Goal: Contribute content

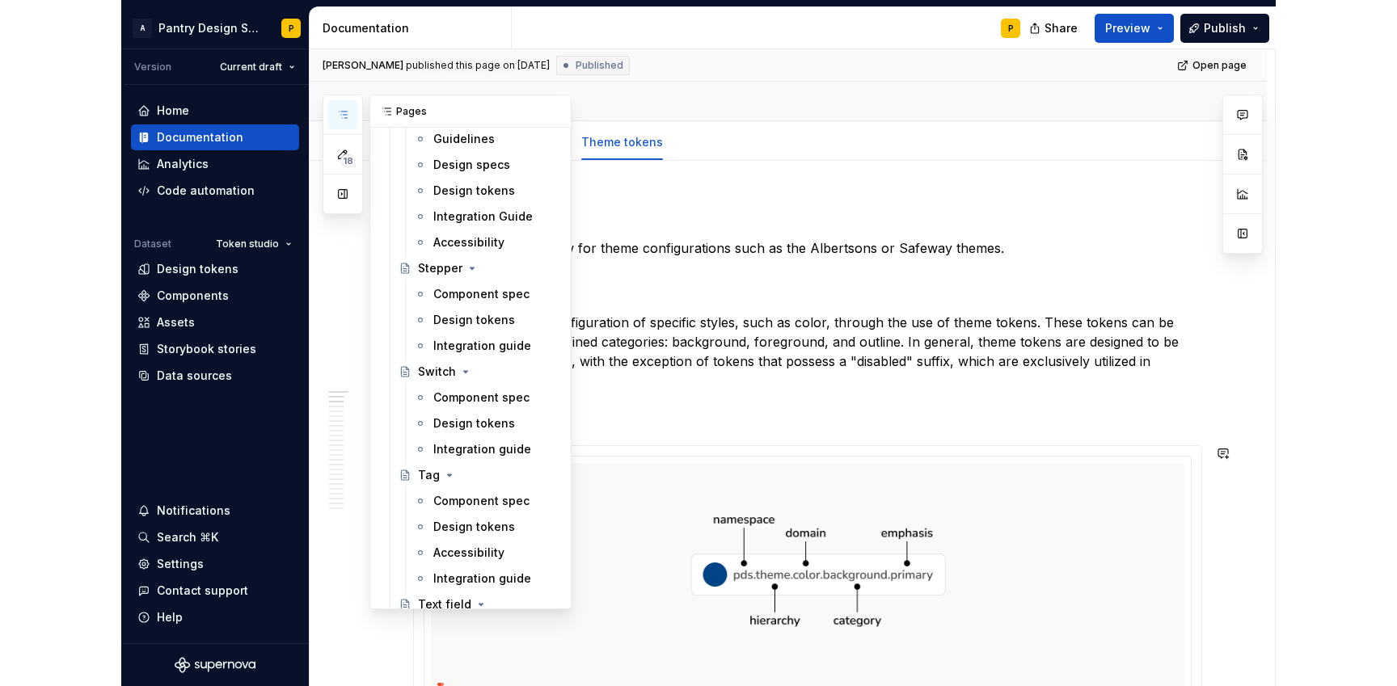
scroll to position [4349, 0]
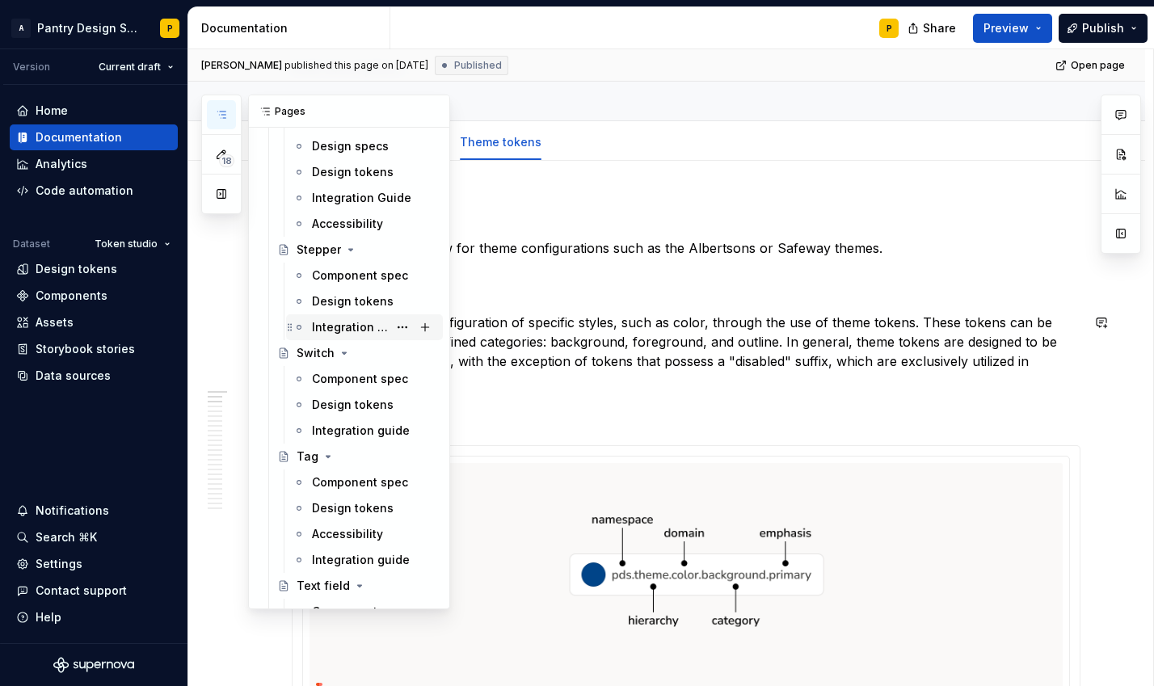
click at [340, 318] on div "Integration guide" at bounding box center [374, 327] width 124 height 23
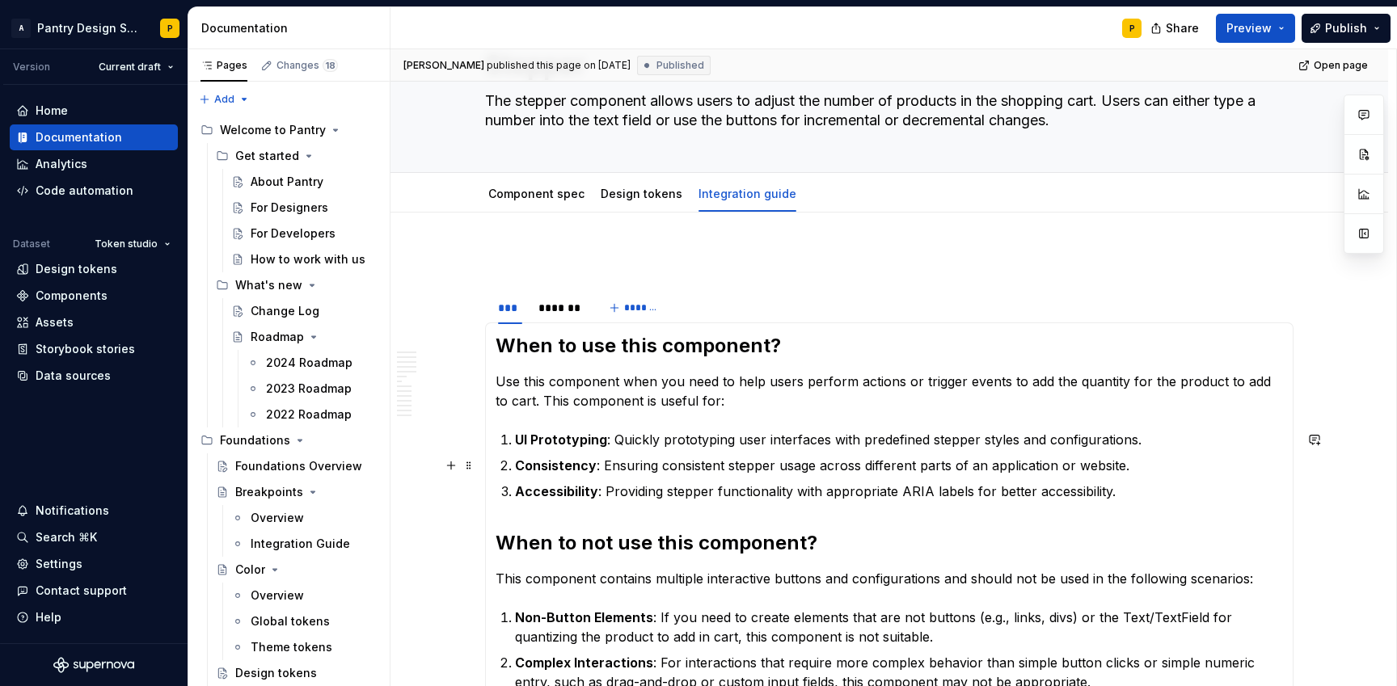
scroll to position [83, 0]
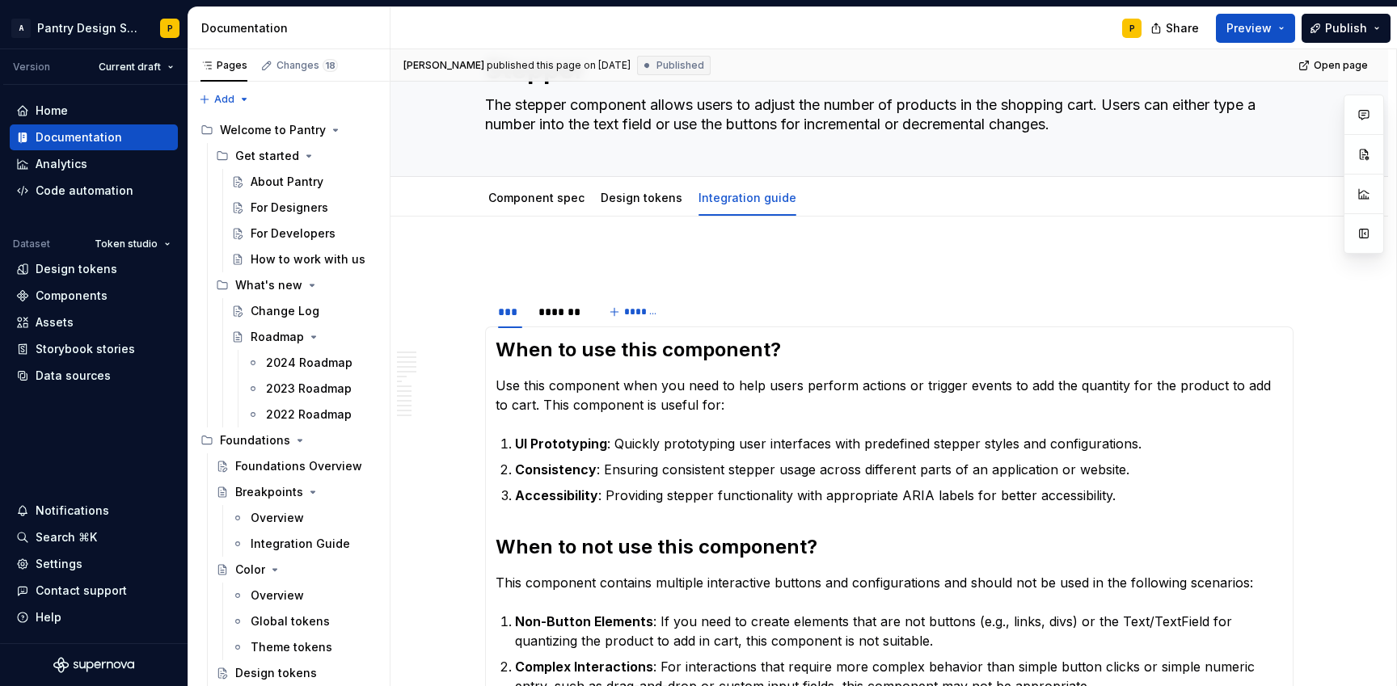
type textarea "*"
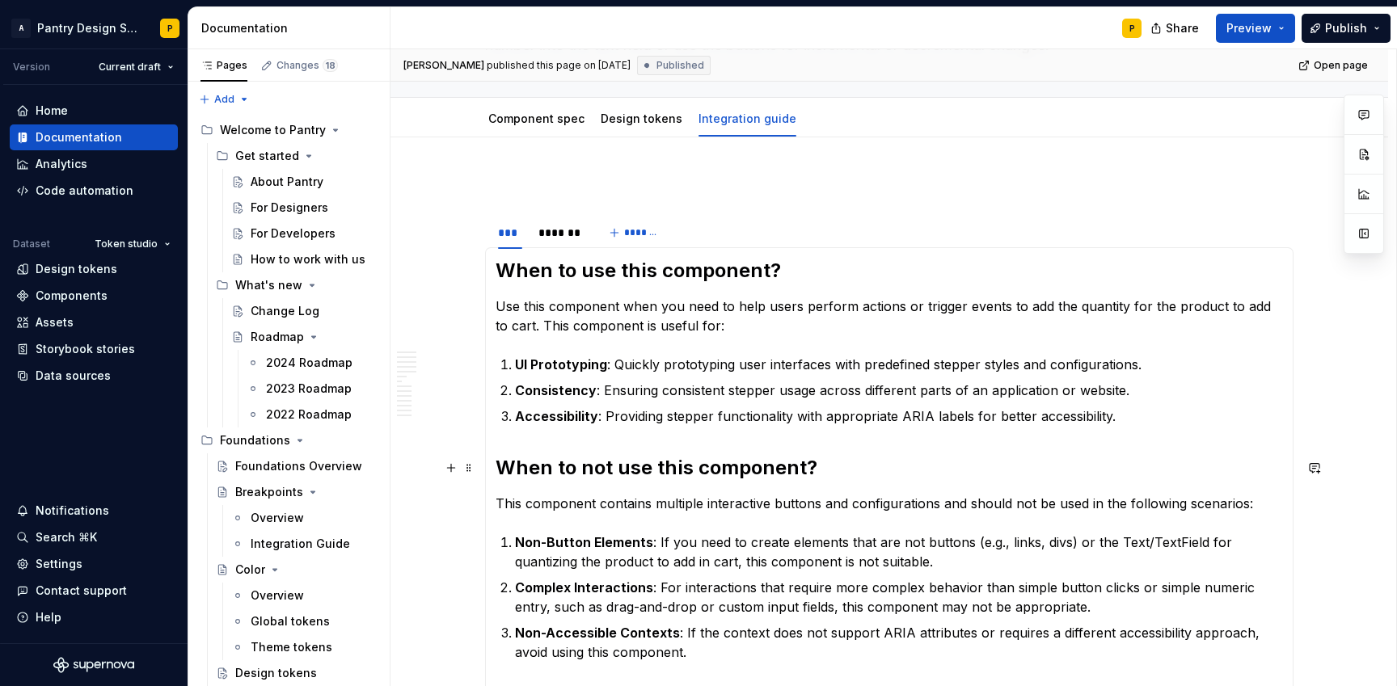
scroll to position [160, 0]
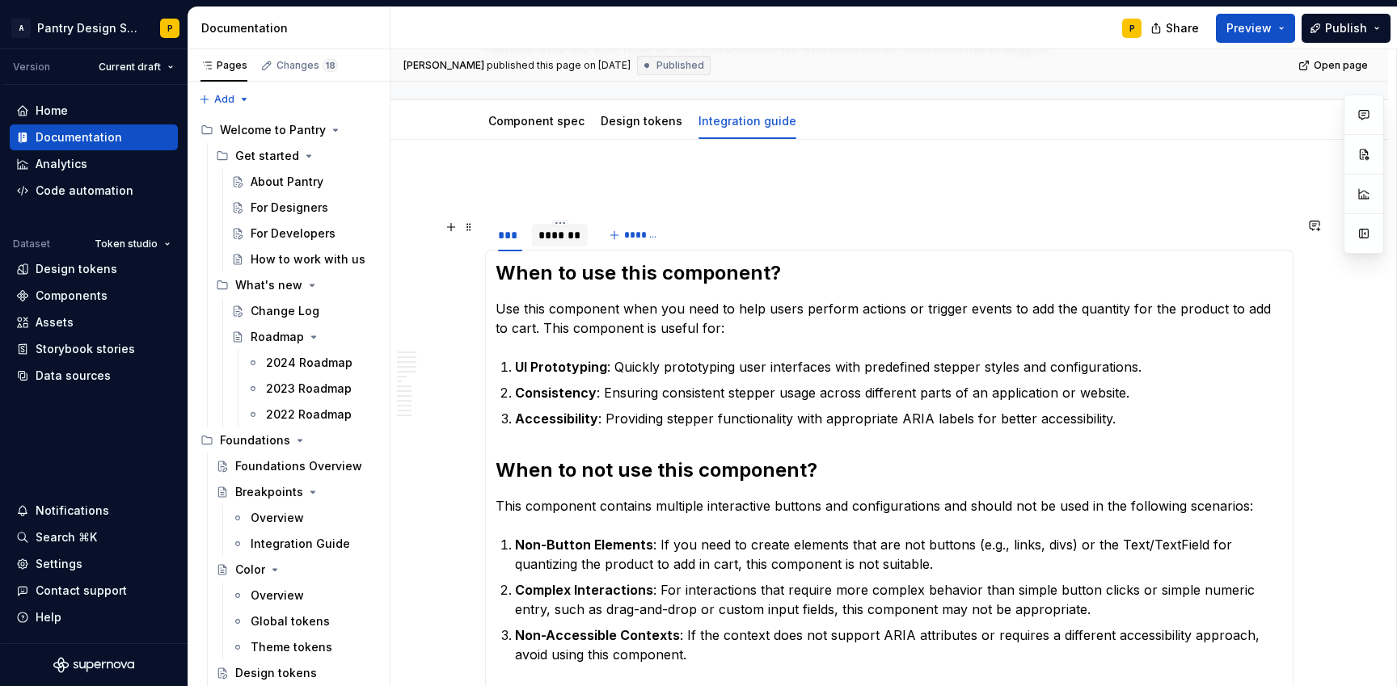
click at [571, 245] on div "*******" at bounding box center [560, 235] width 56 height 23
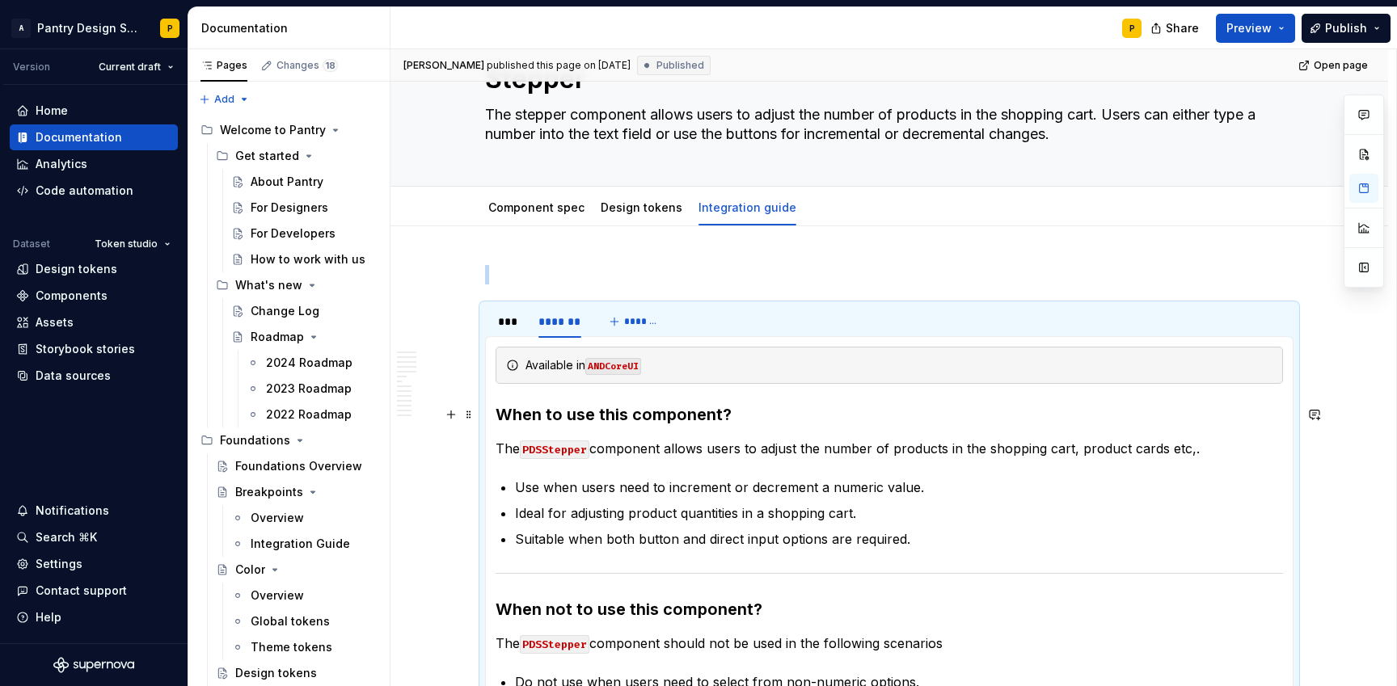
scroll to position [54, 0]
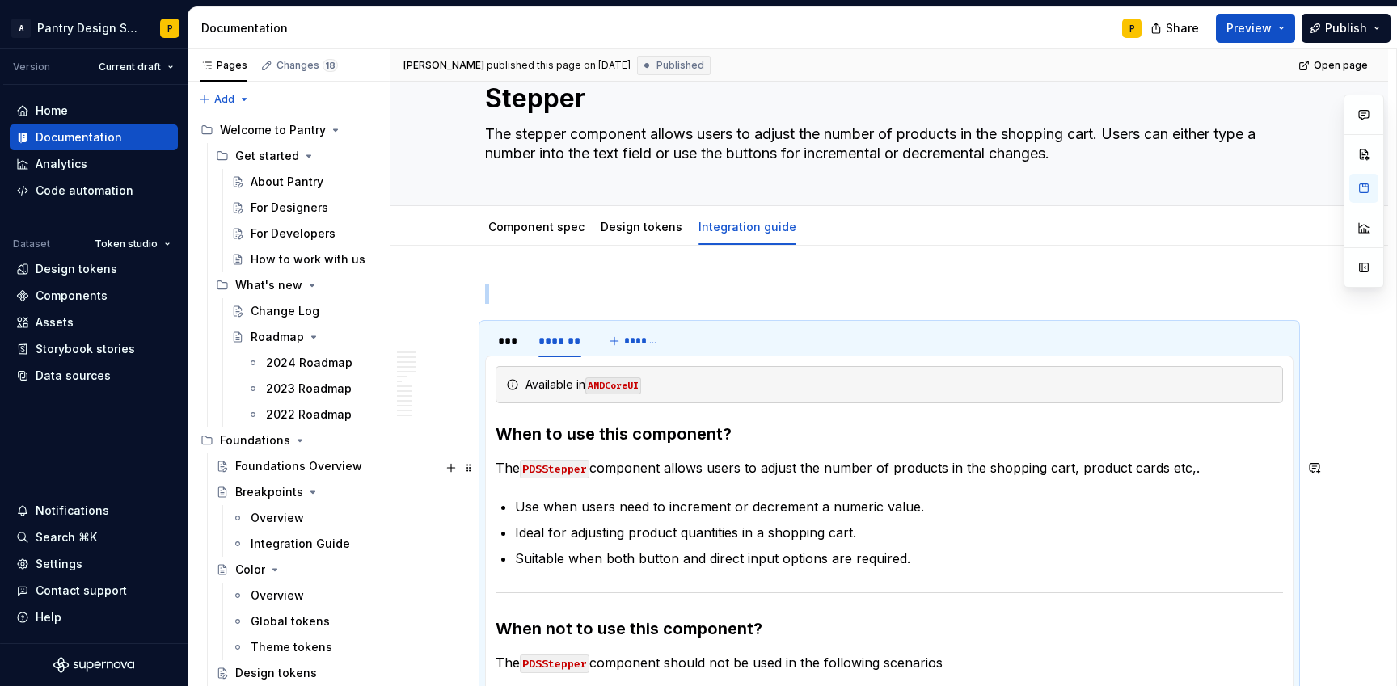
click at [652, 470] on p "The PDSStepper component allows users to adjust the number of products in the s…" at bounding box center [888, 467] width 787 height 19
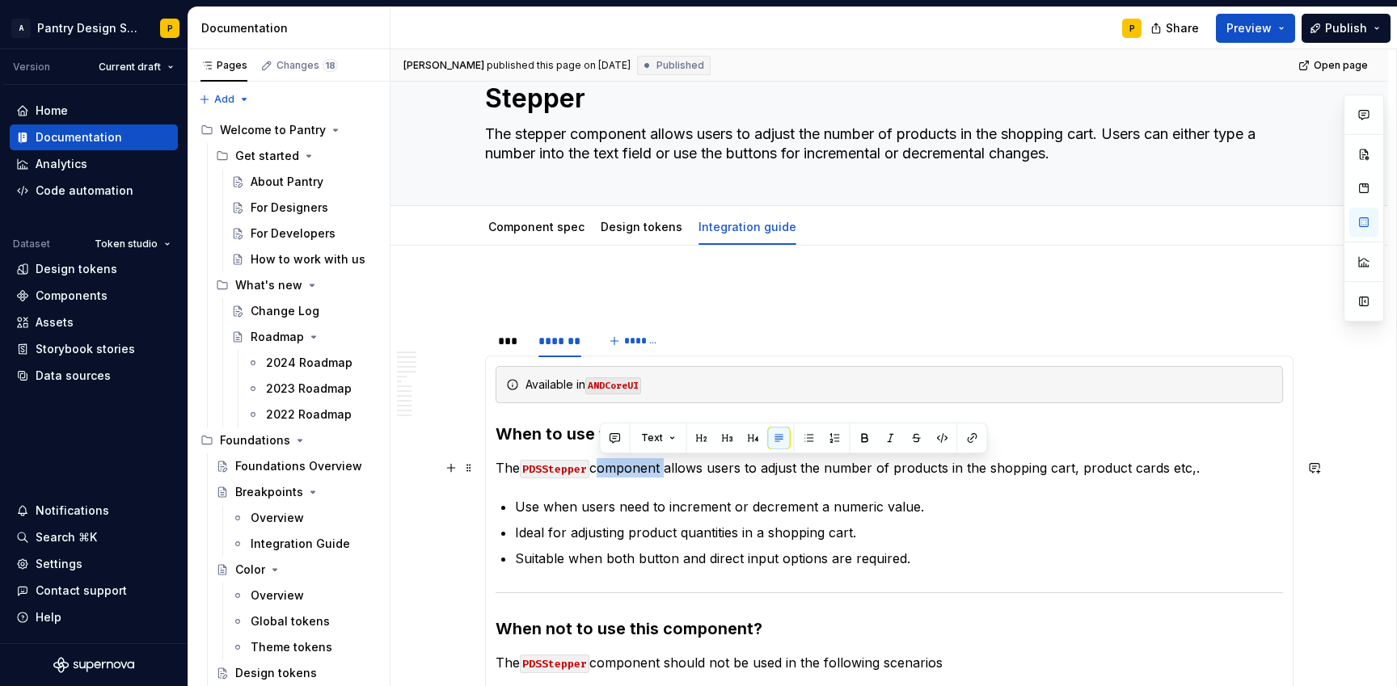
click at [652, 470] on p "The PDSStepper component allows users to adjust the number of products in the s…" at bounding box center [888, 467] width 787 height 19
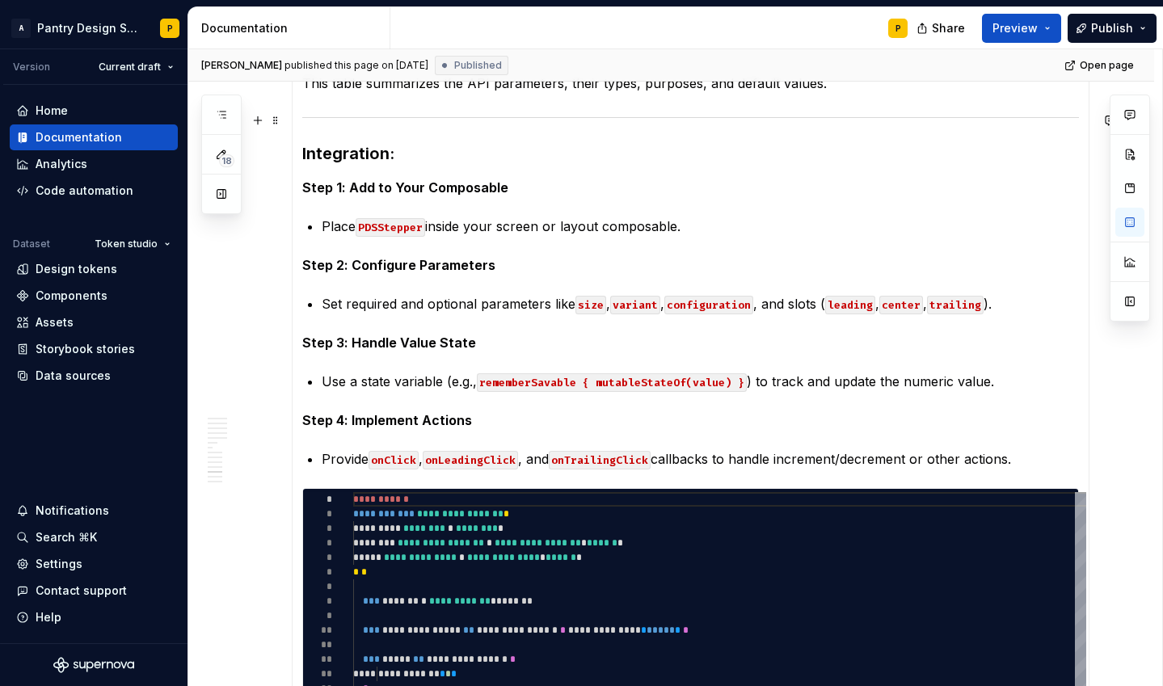
scroll to position [1726, 0]
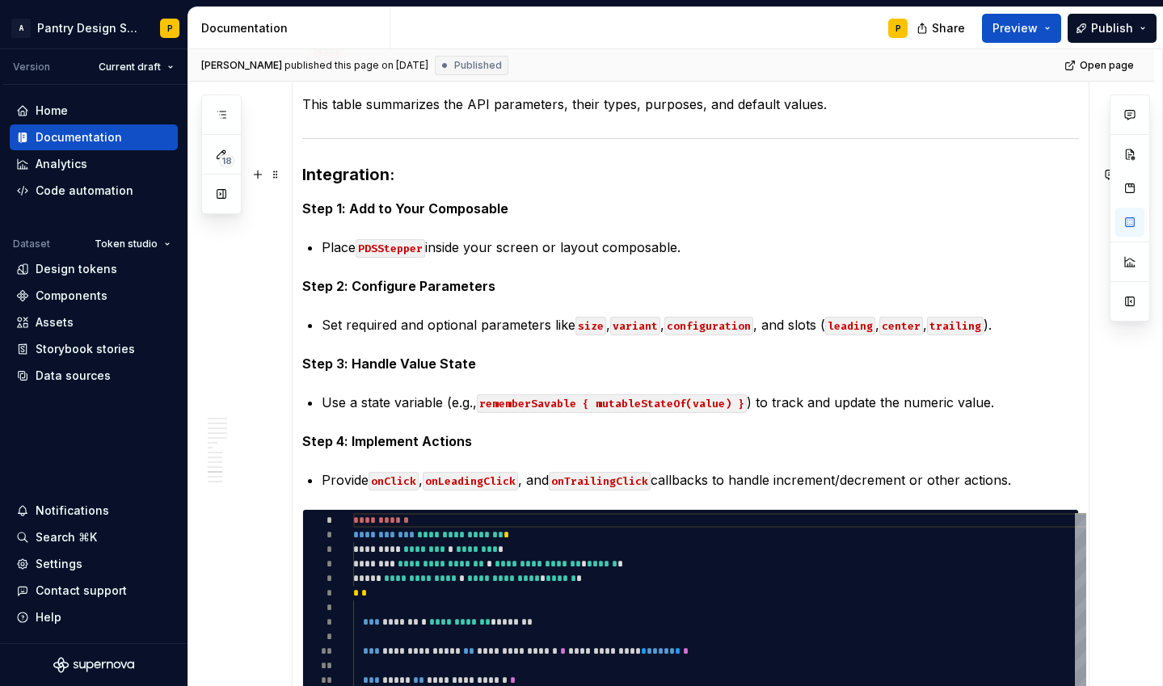
click at [474, 177] on h3 "Integration:" at bounding box center [690, 174] width 777 height 23
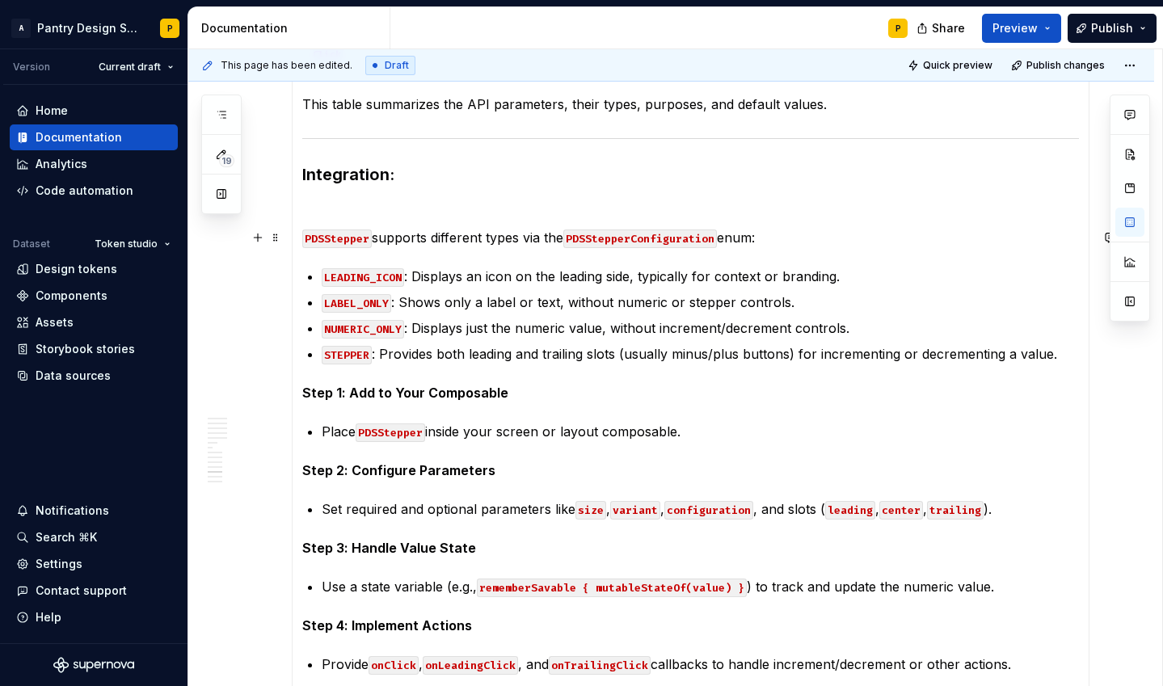
click at [326, 218] on section-item-column "Available in ANDCoreUI When to use this component? The PDSStepper component all…" at bounding box center [690, 160] width 777 height 2930
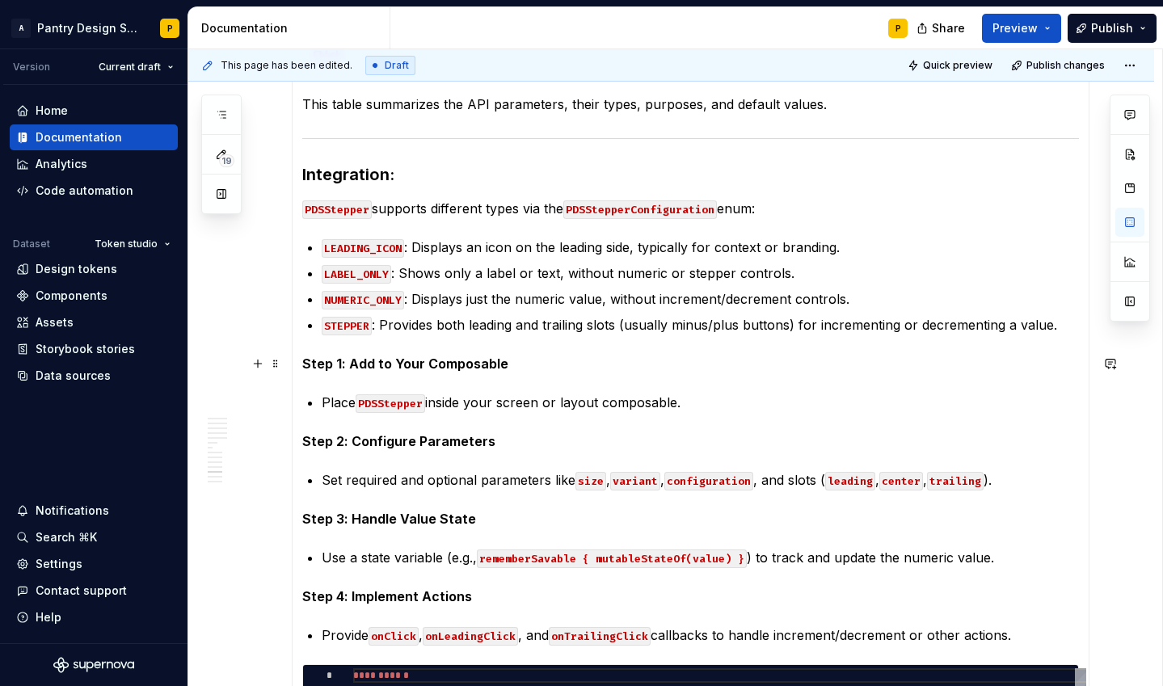
click at [740, 360] on p "Step 1: Add to Your Composable" at bounding box center [690, 363] width 777 height 19
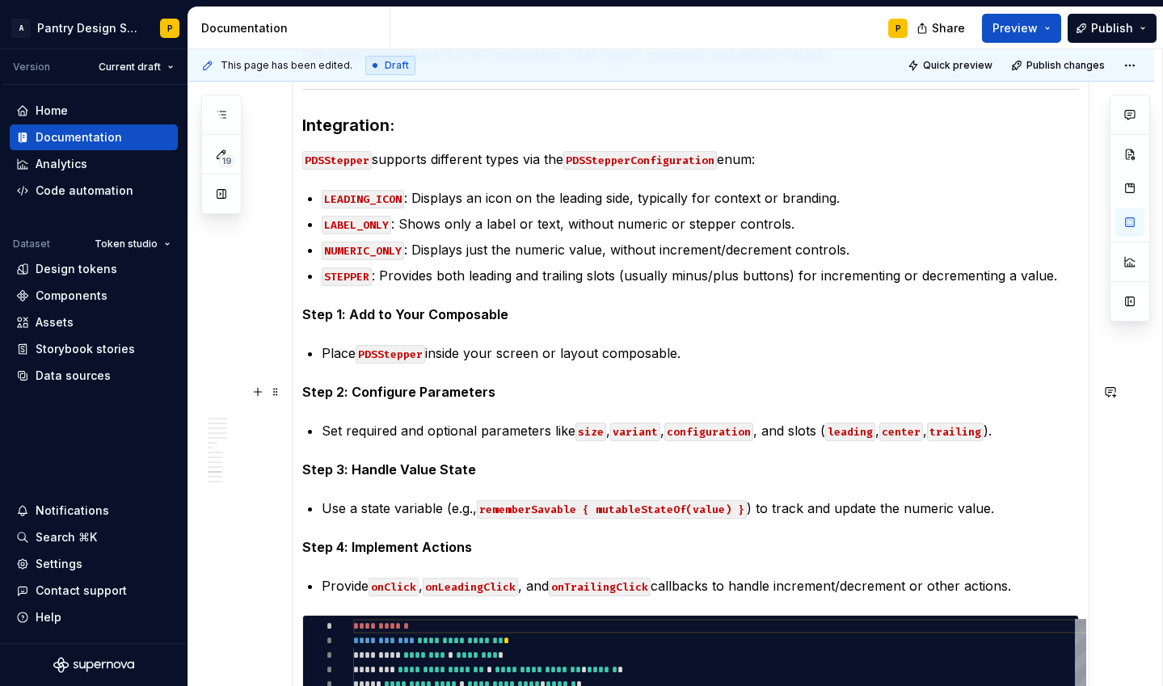
scroll to position [1774, 0]
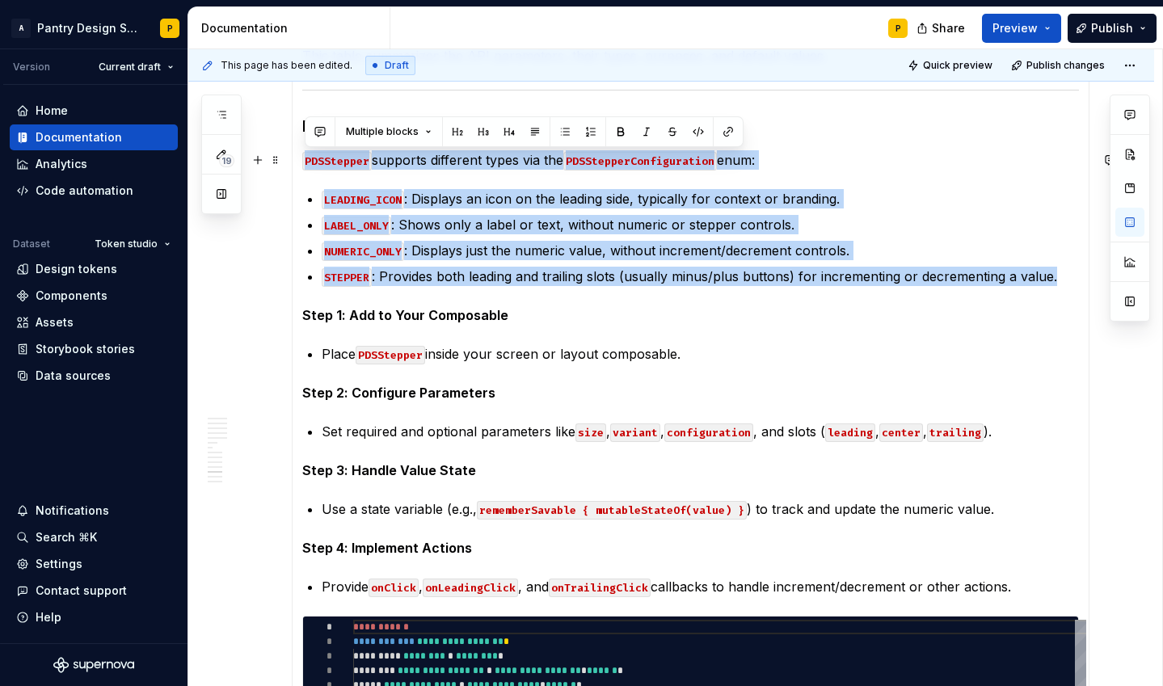
drag, startPoint x: 1058, startPoint y: 280, endPoint x: 301, endPoint y: 158, distance: 767.1
click at [301, 158] on div "When to use this component? Use this component when you need to help users perf…" at bounding box center [691, 97] width 798 height 2922
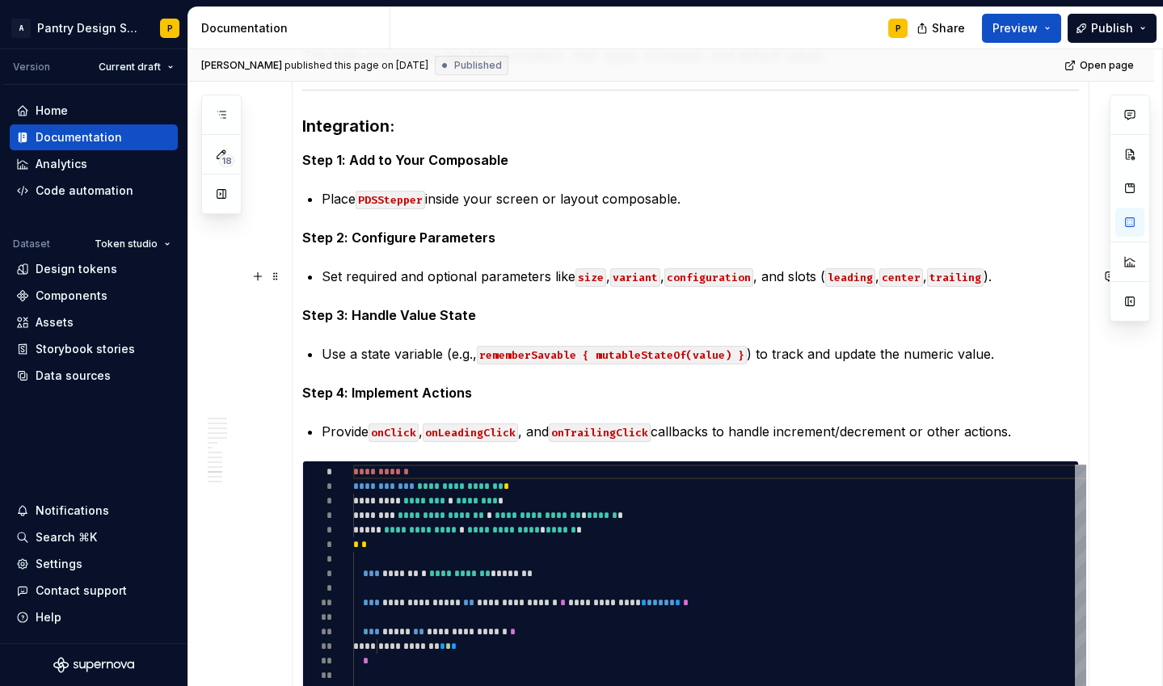
click at [1021, 275] on p "Set required and optional parameters like size , variant , configuration , and …" at bounding box center [700, 276] width 757 height 19
click at [420, 135] on h3 "Integration:" at bounding box center [690, 126] width 777 height 23
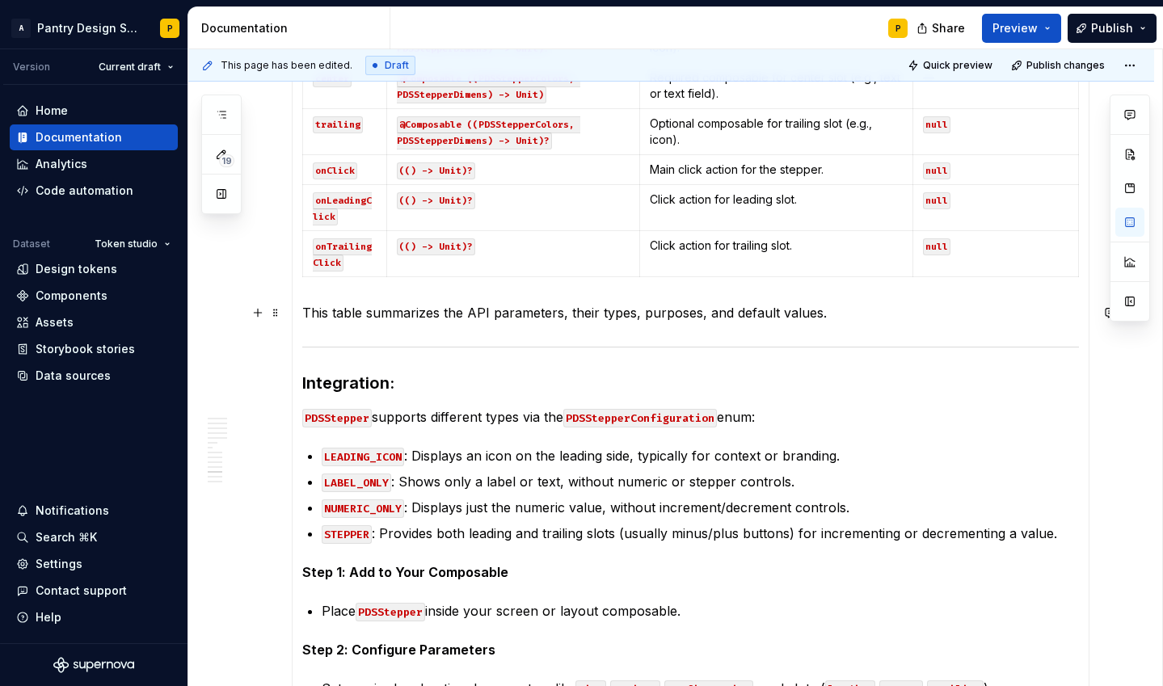
scroll to position [1523, 0]
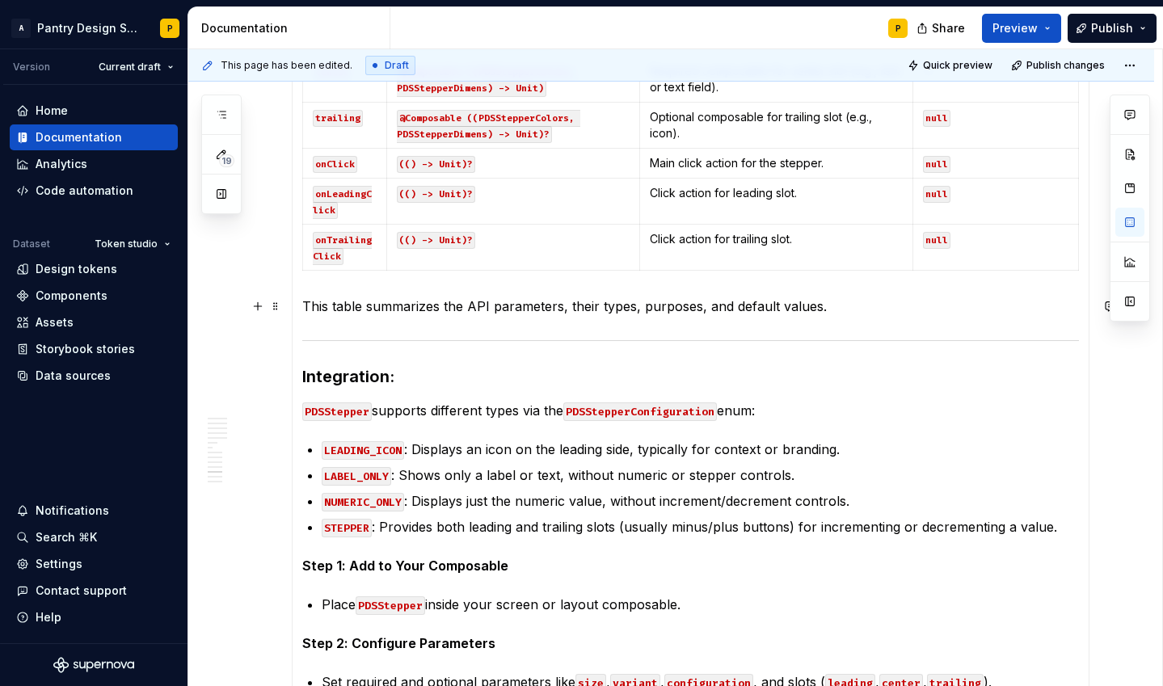
click at [727, 303] on p "This table summarizes the API parameters, their types, purposes, and default va…" at bounding box center [690, 306] width 777 height 19
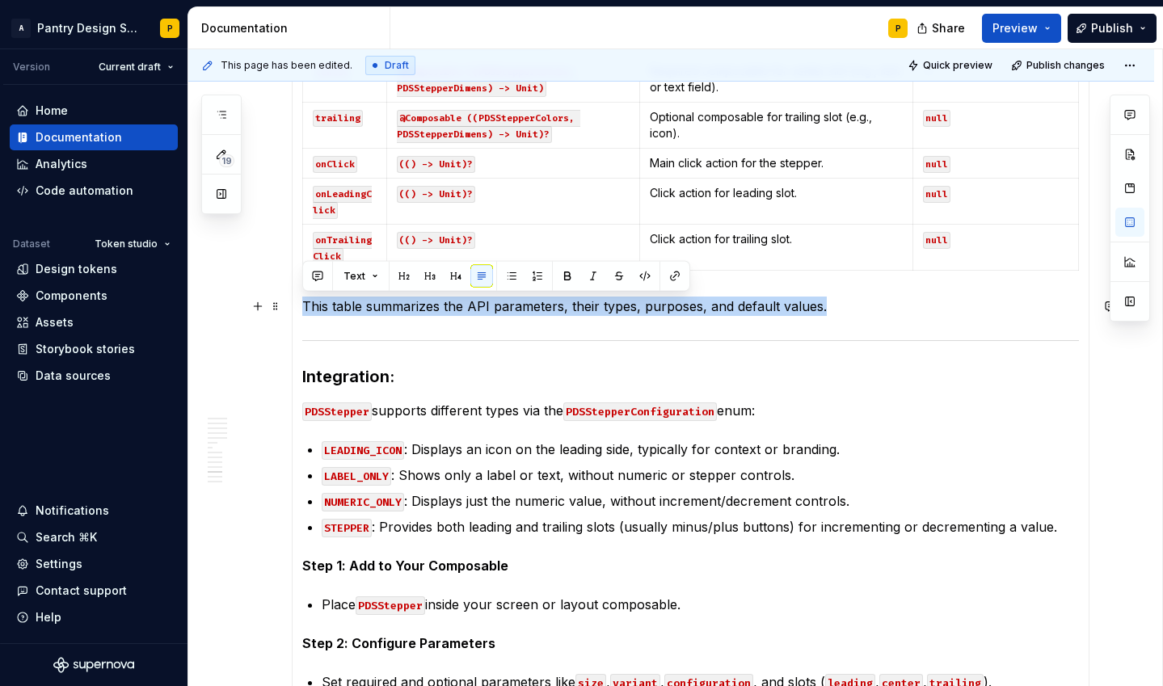
click at [727, 303] on p "This table summarizes the API parameters, their types, purposes, and default va…" at bounding box center [690, 306] width 777 height 19
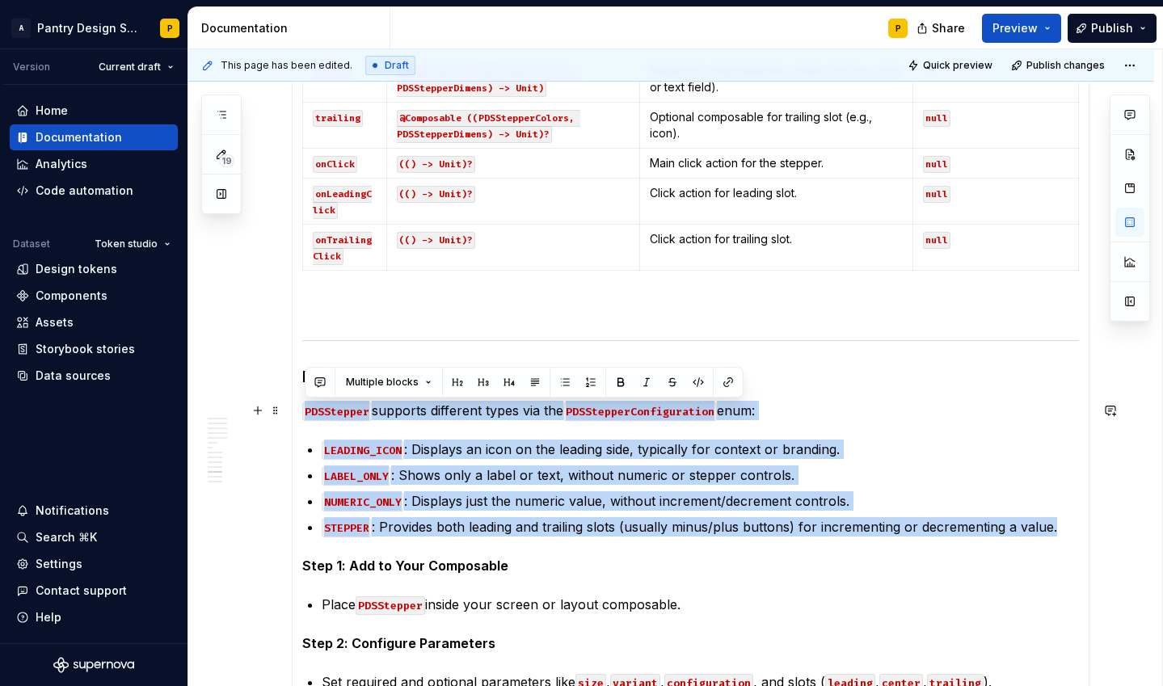
drag, startPoint x: 1068, startPoint y: 532, endPoint x: 293, endPoint y: 405, distance: 786.2
click at [293, 405] on div "When to use this component? Use this component when you need to help users perf…" at bounding box center [691, 347] width 798 height 2922
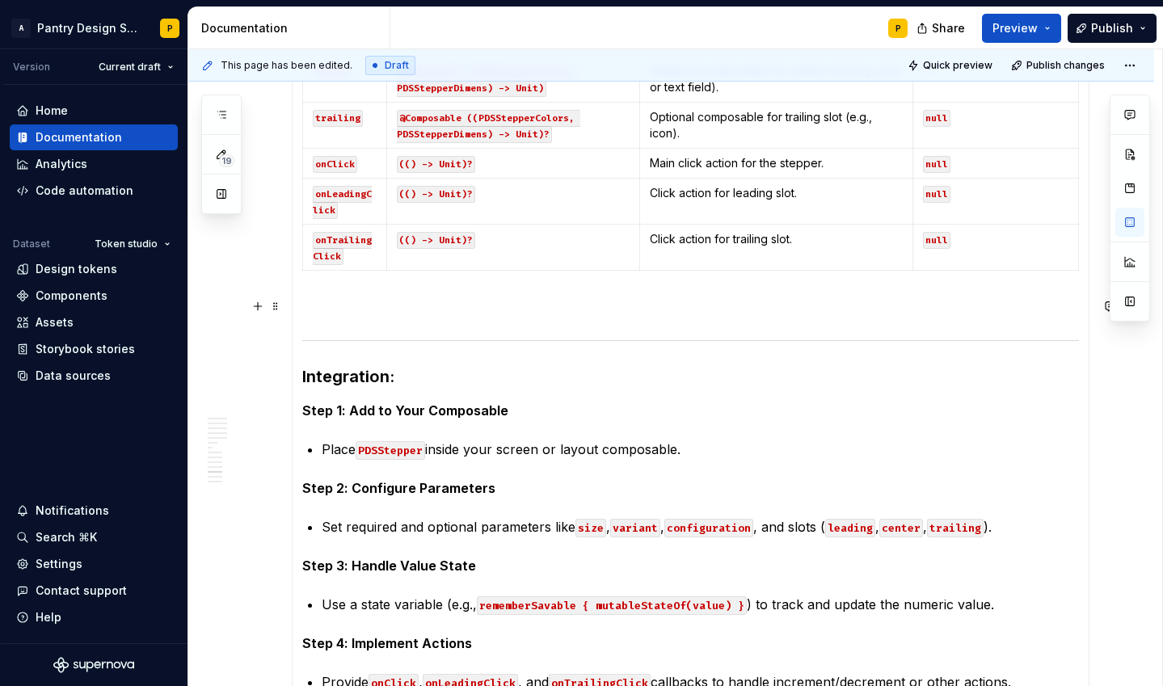
click at [366, 300] on p at bounding box center [690, 306] width 777 height 19
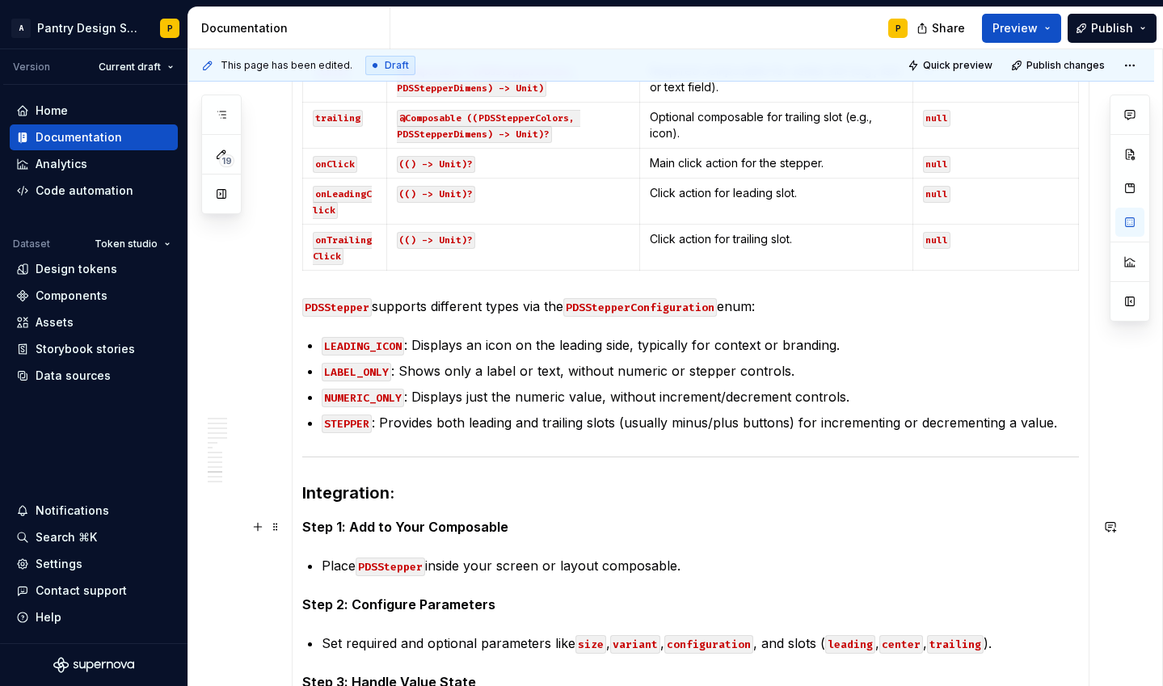
click at [608, 522] on p "Step 1: Add to Your Composable" at bounding box center [690, 526] width 777 height 19
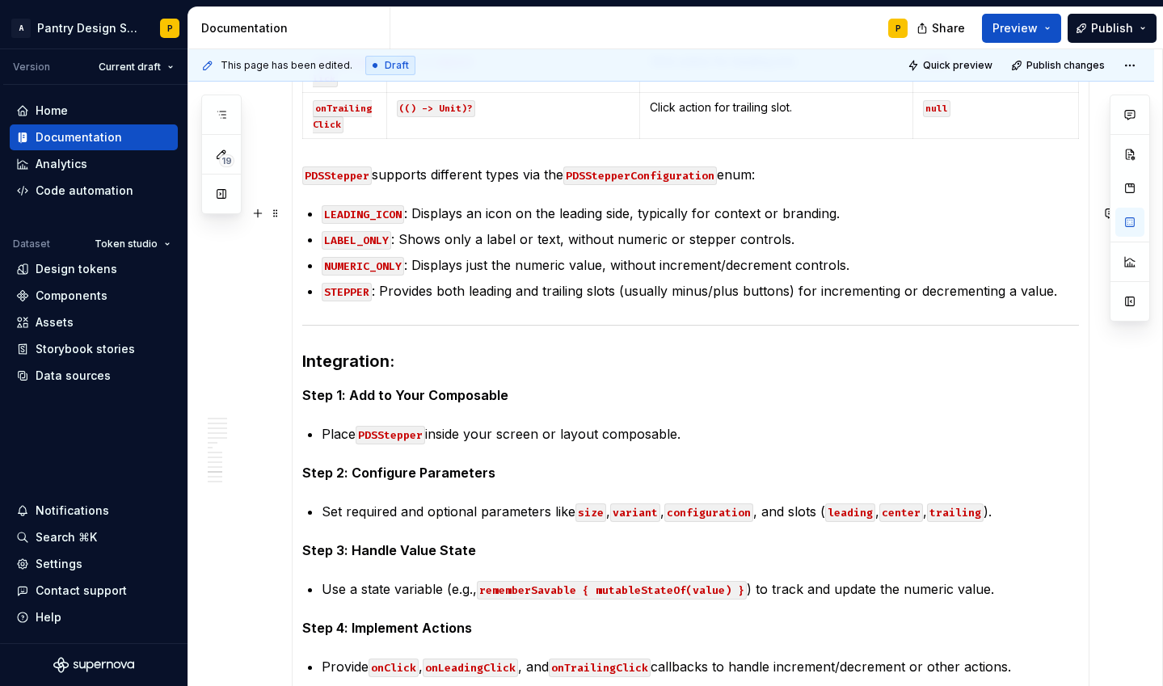
scroll to position [1649, 0]
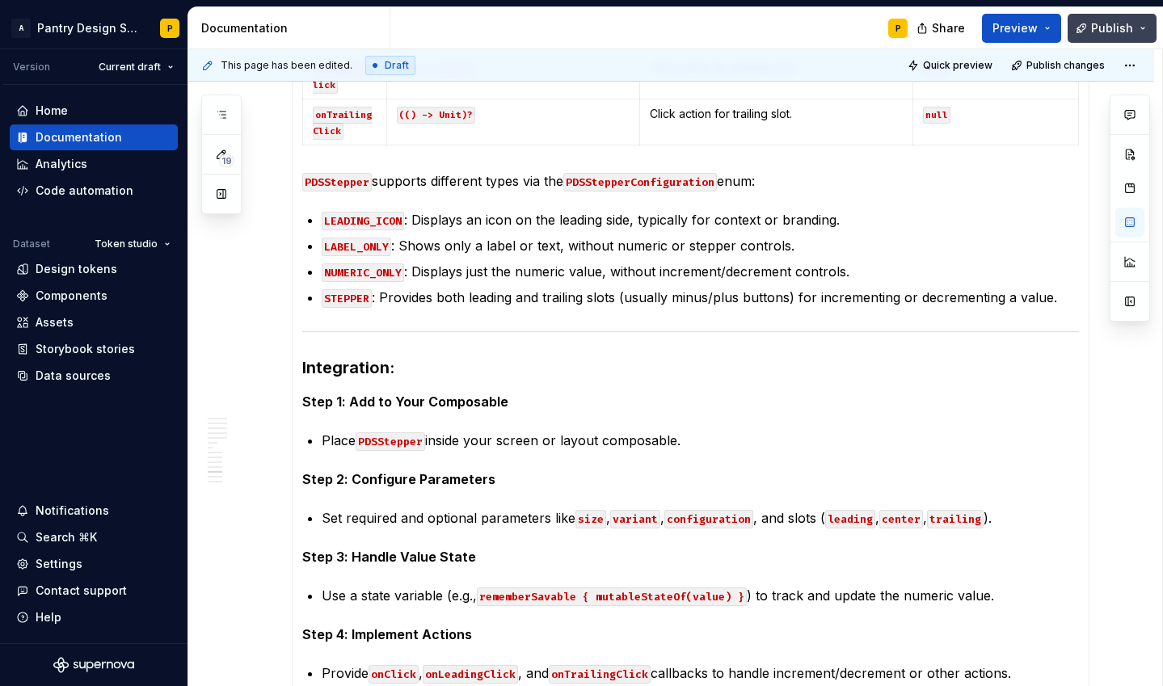
click at [1125, 27] on span "Publish" at bounding box center [1112, 28] width 42 height 16
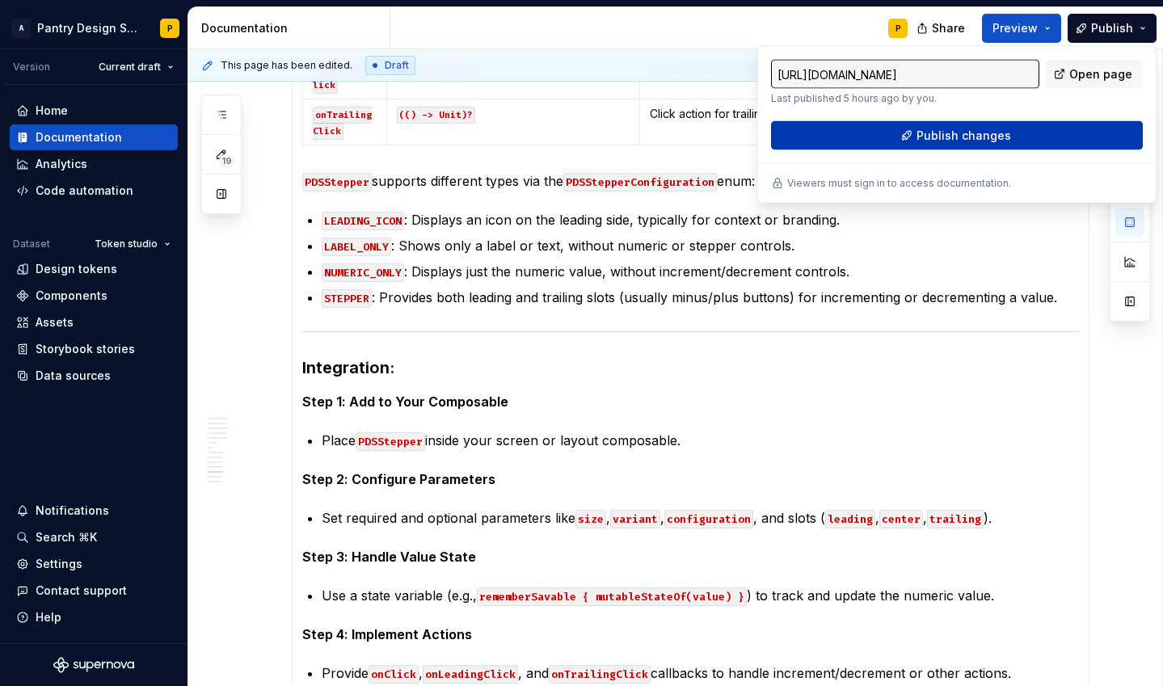
type textarea "*"
click at [964, 133] on span "Publish changes" at bounding box center [964, 136] width 95 height 16
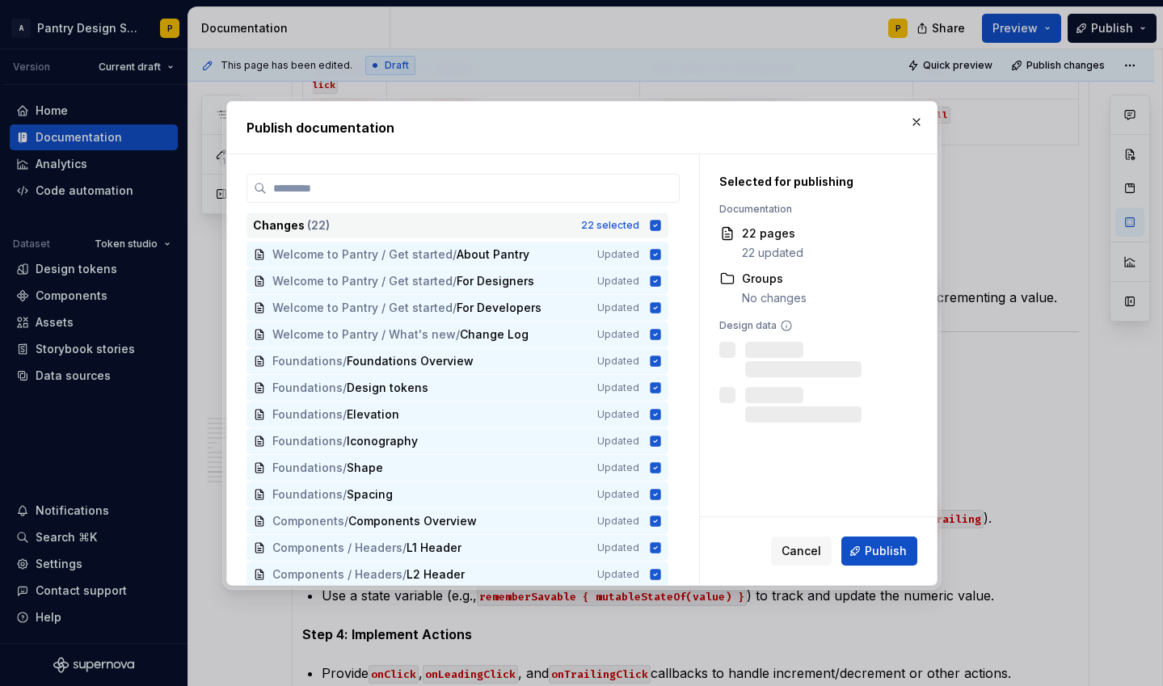
click at [660, 223] on icon at bounding box center [655, 225] width 11 height 11
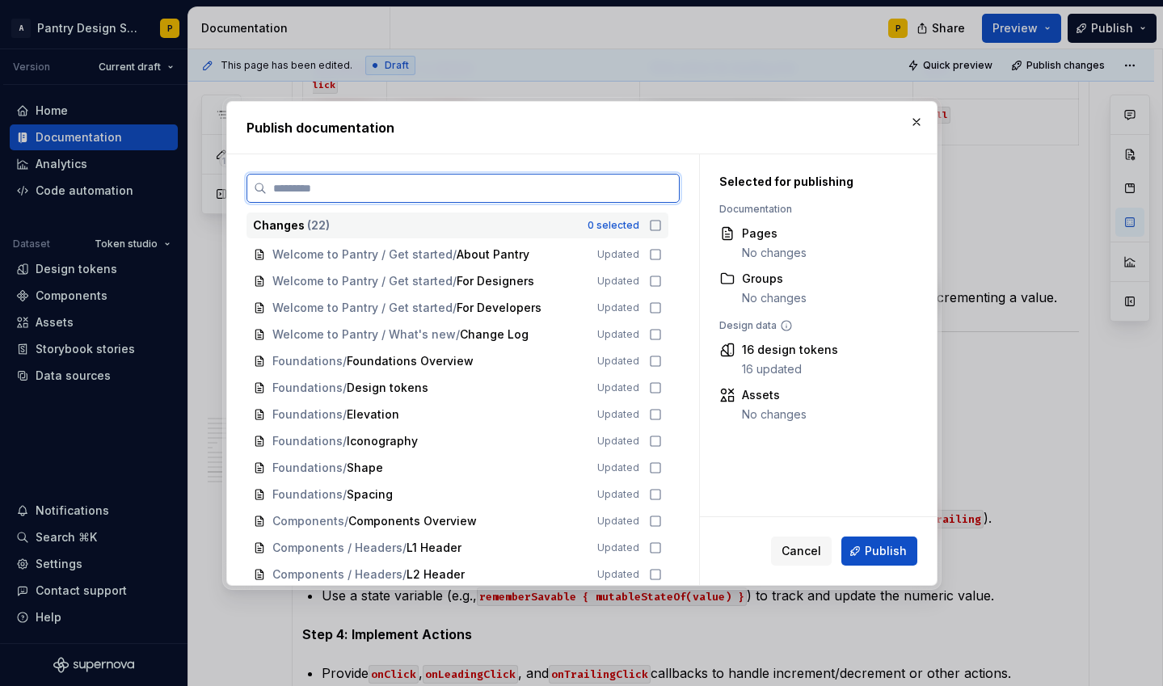
click at [556, 188] on input "search" at bounding box center [473, 188] width 412 height 16
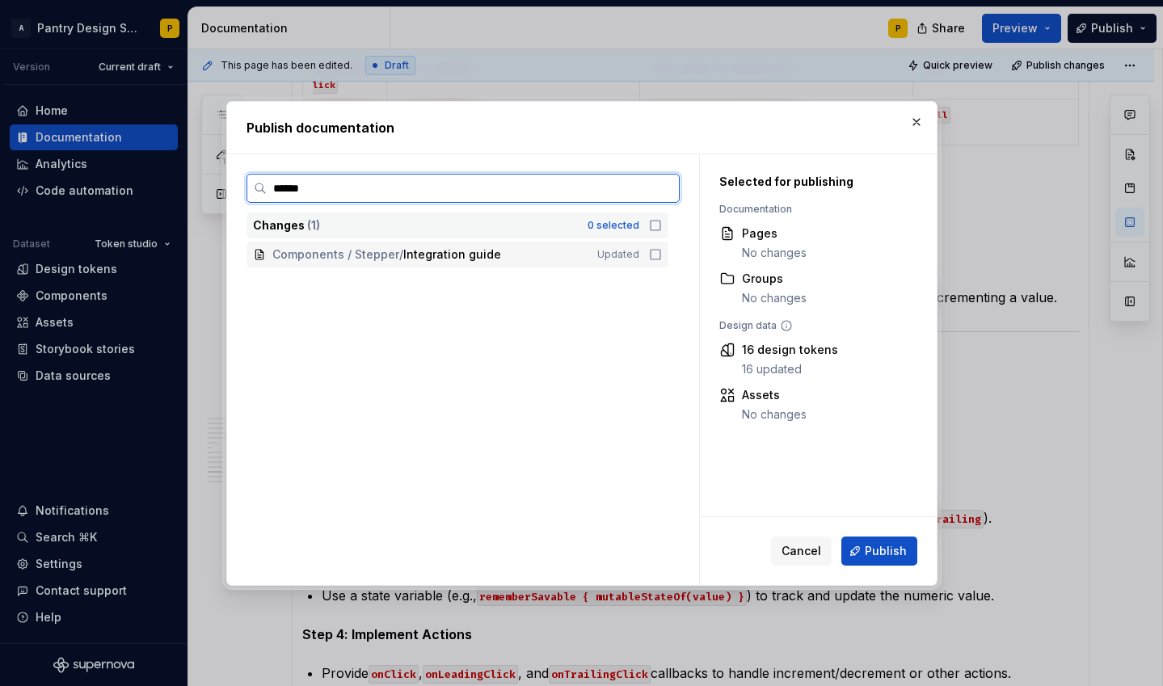
type input "*******"
click at [662, 254] on icon at bounding box center [655, 254] width 13 height 13
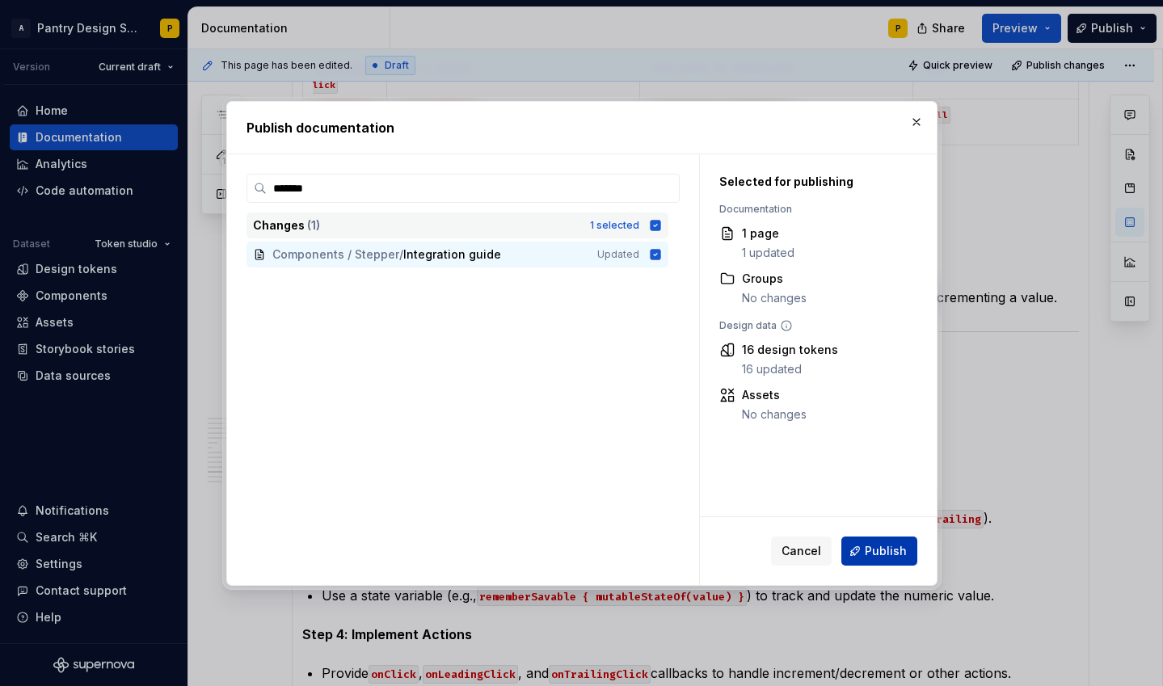
click at [879, 550] on span "Publish" at bounding box center [886, 551] width 42 height 16
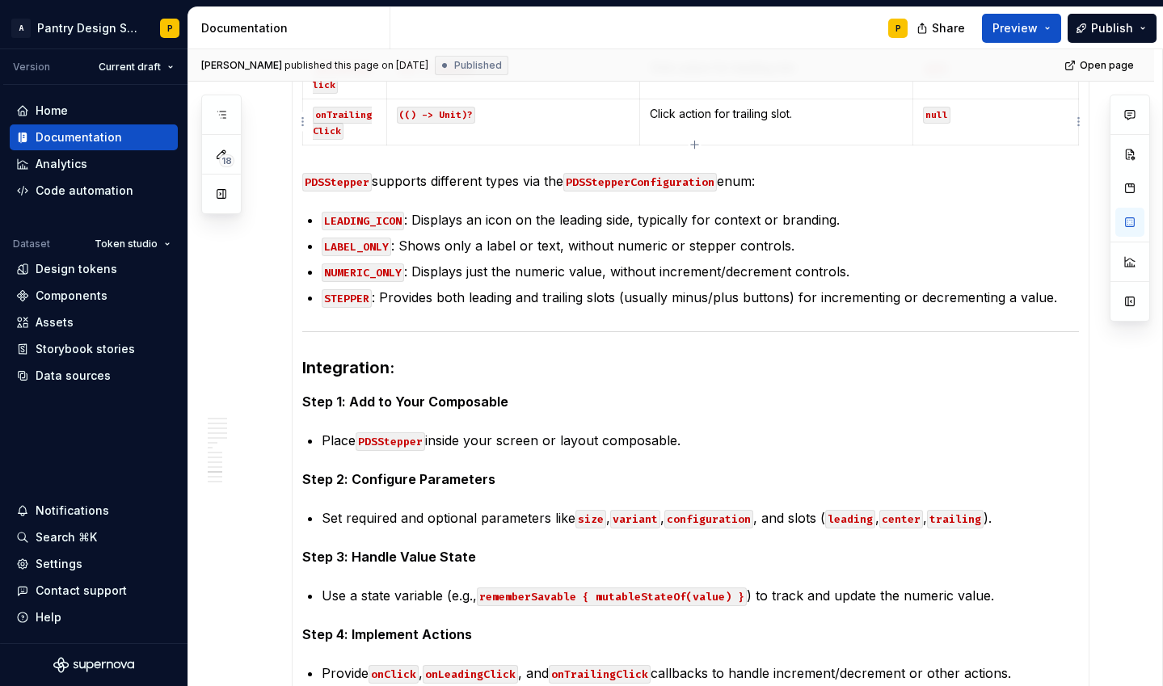
type textarea "*"
